Goal: Transaction & Acquisition: Purchase product/service

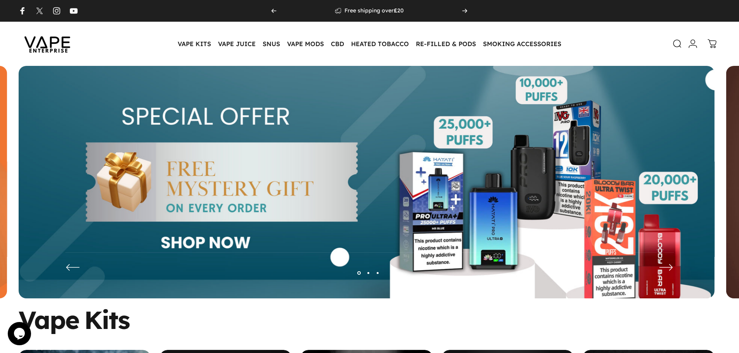
click at [420, 167] on img at bounding box center [367, 188] width 696 height 244
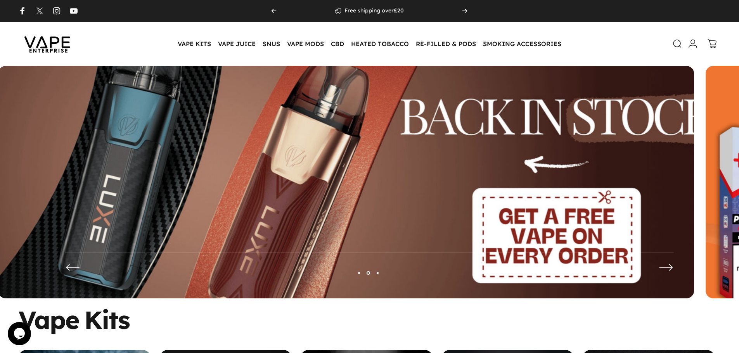
click at [345, 168] on img at bounding box center [346, 188] width 905 height 318
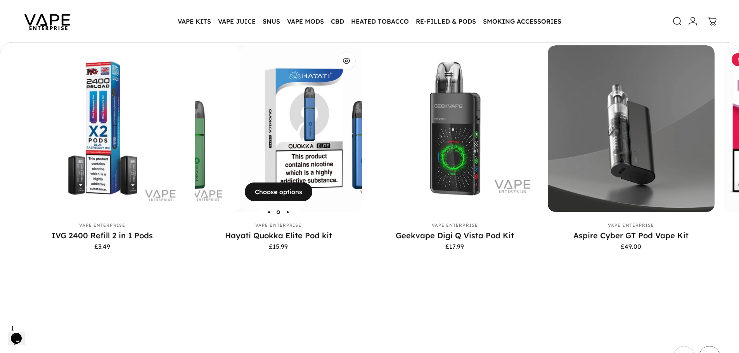
scroll to position [2565, 0]
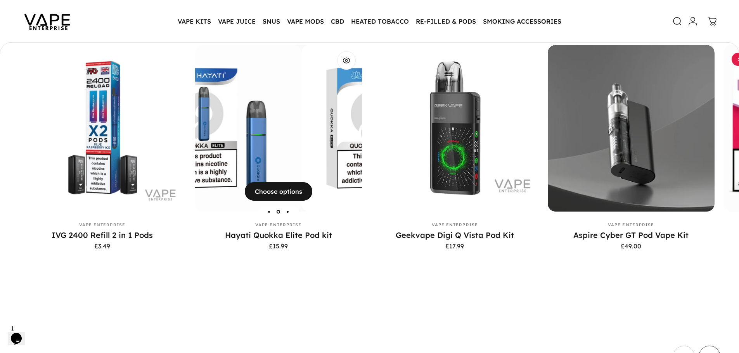
click at [272, 133] on img "Hayati Quokka Elite Pod kit" at bounding box center [217, 128] width 167 height 167
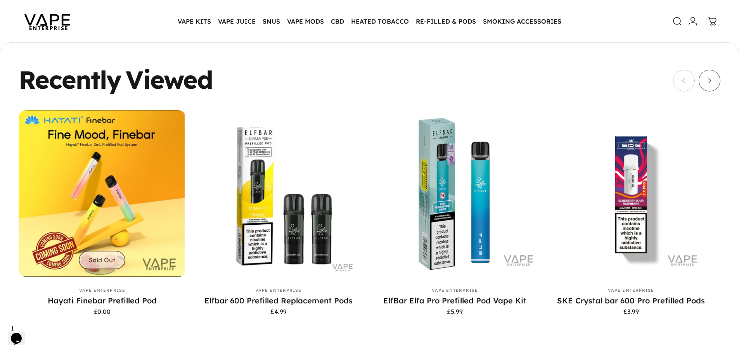
scroll to position [2442, 0]
